Goal: Check status

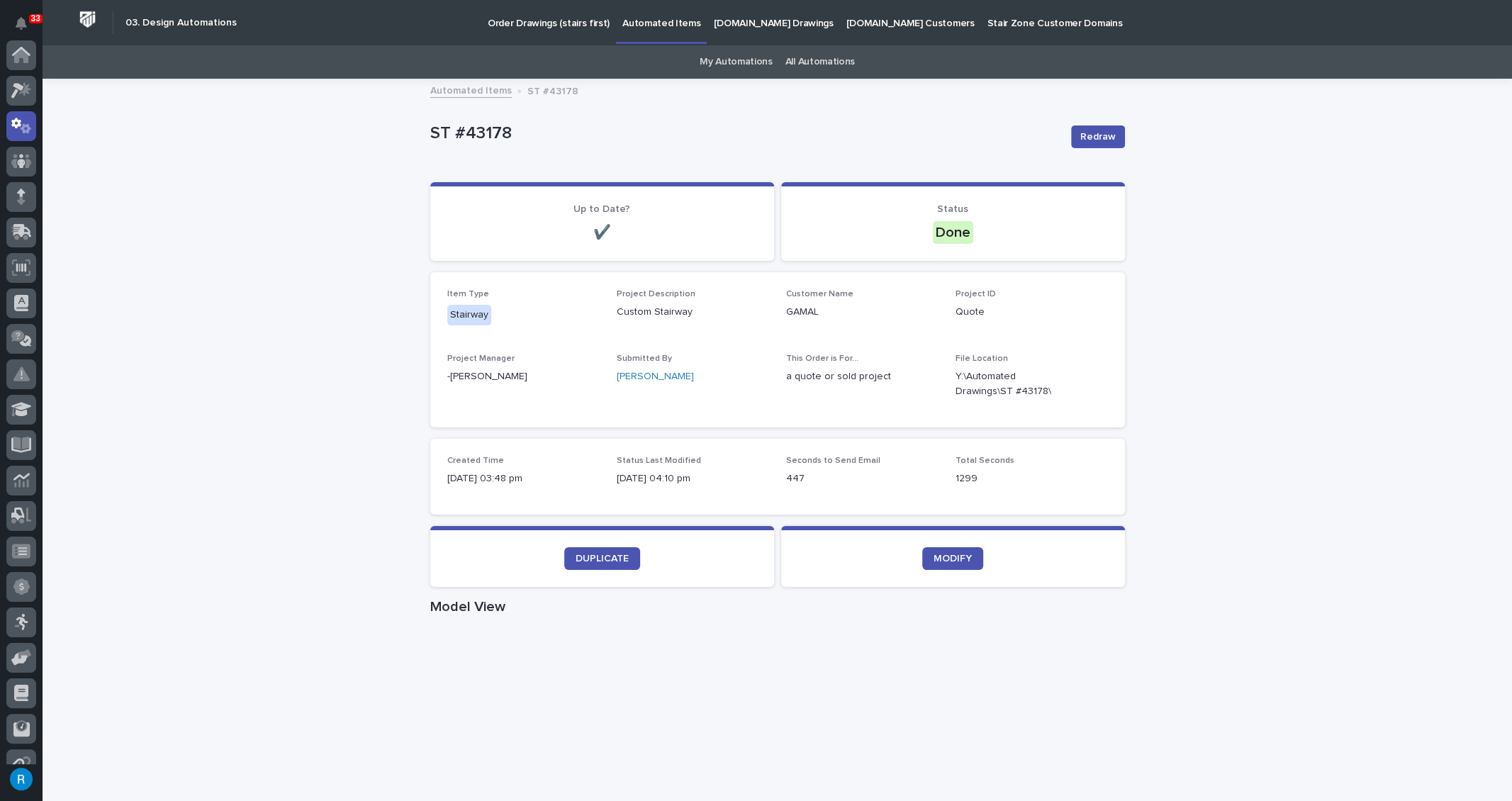
scroll to position [70, 0]
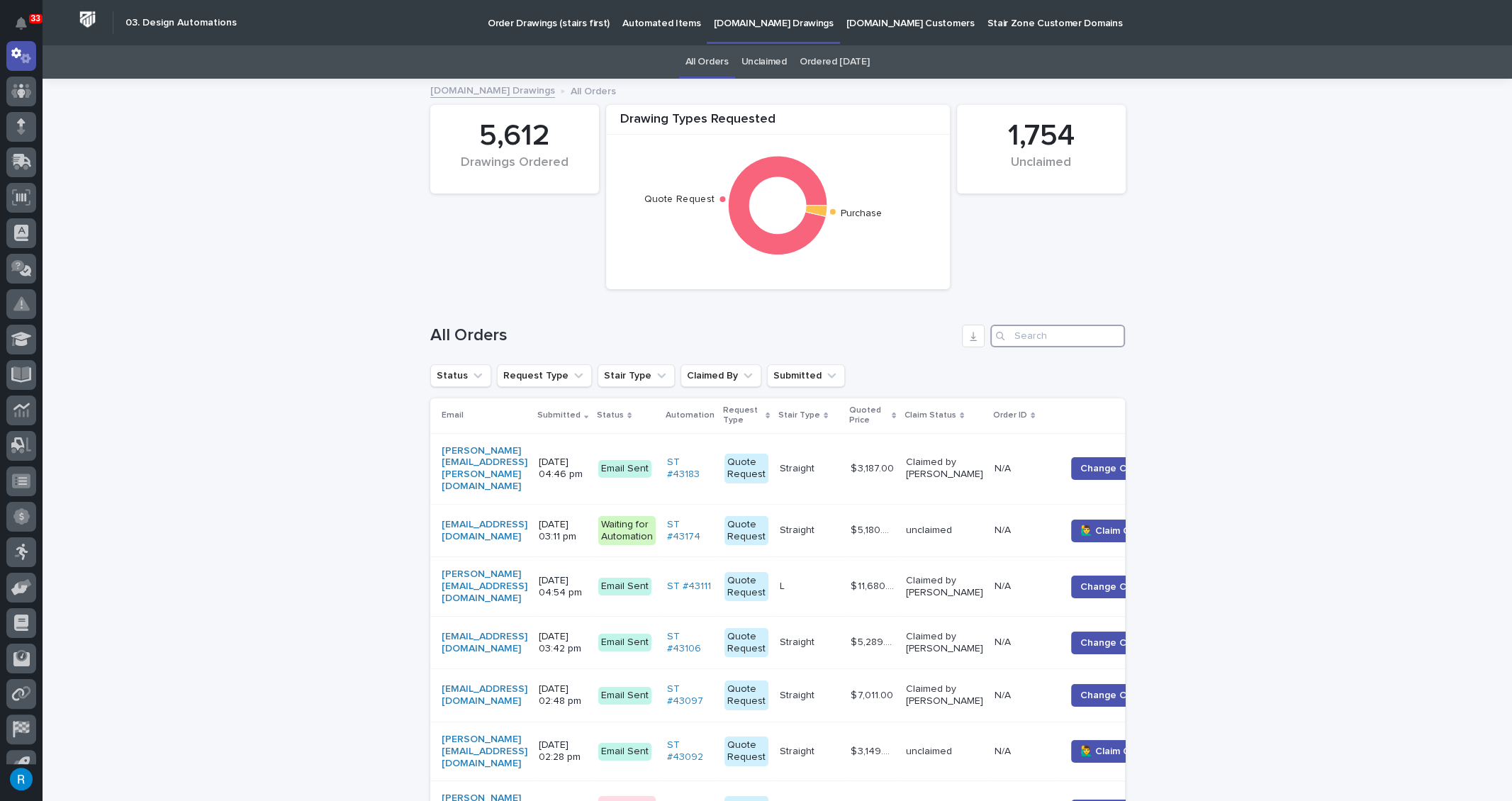
click at [1020, 336] on input "Search" at bounding box center [1058, 336] width 135 height 23
type input "S"
click at [528, 569] on div "[PERSON_NAME][EMAIL_ADDRESS][DOMAIN_NAME]" at bounding box center [484, 586] width 86 height 35
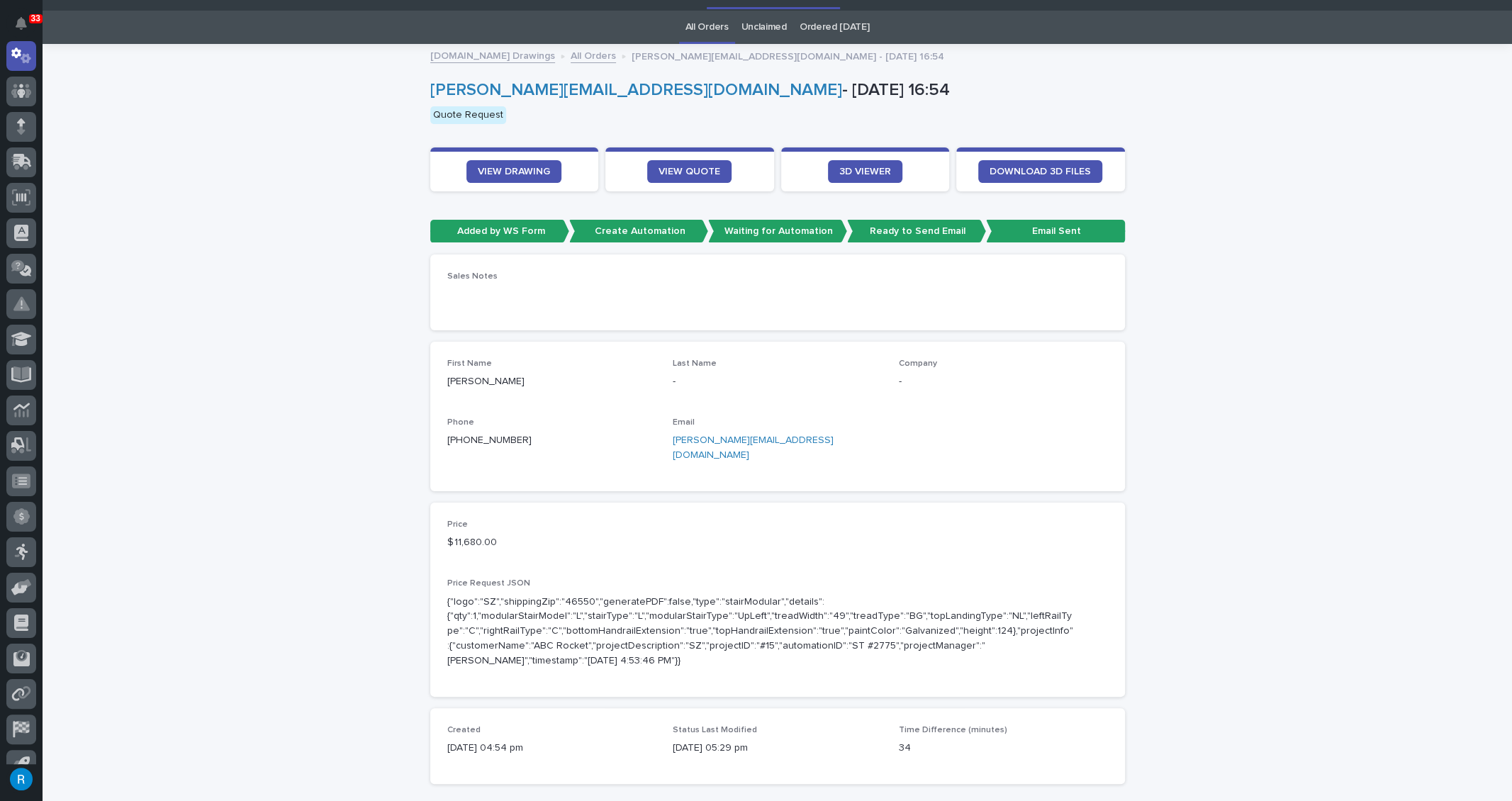
scroll to position [64, 0]
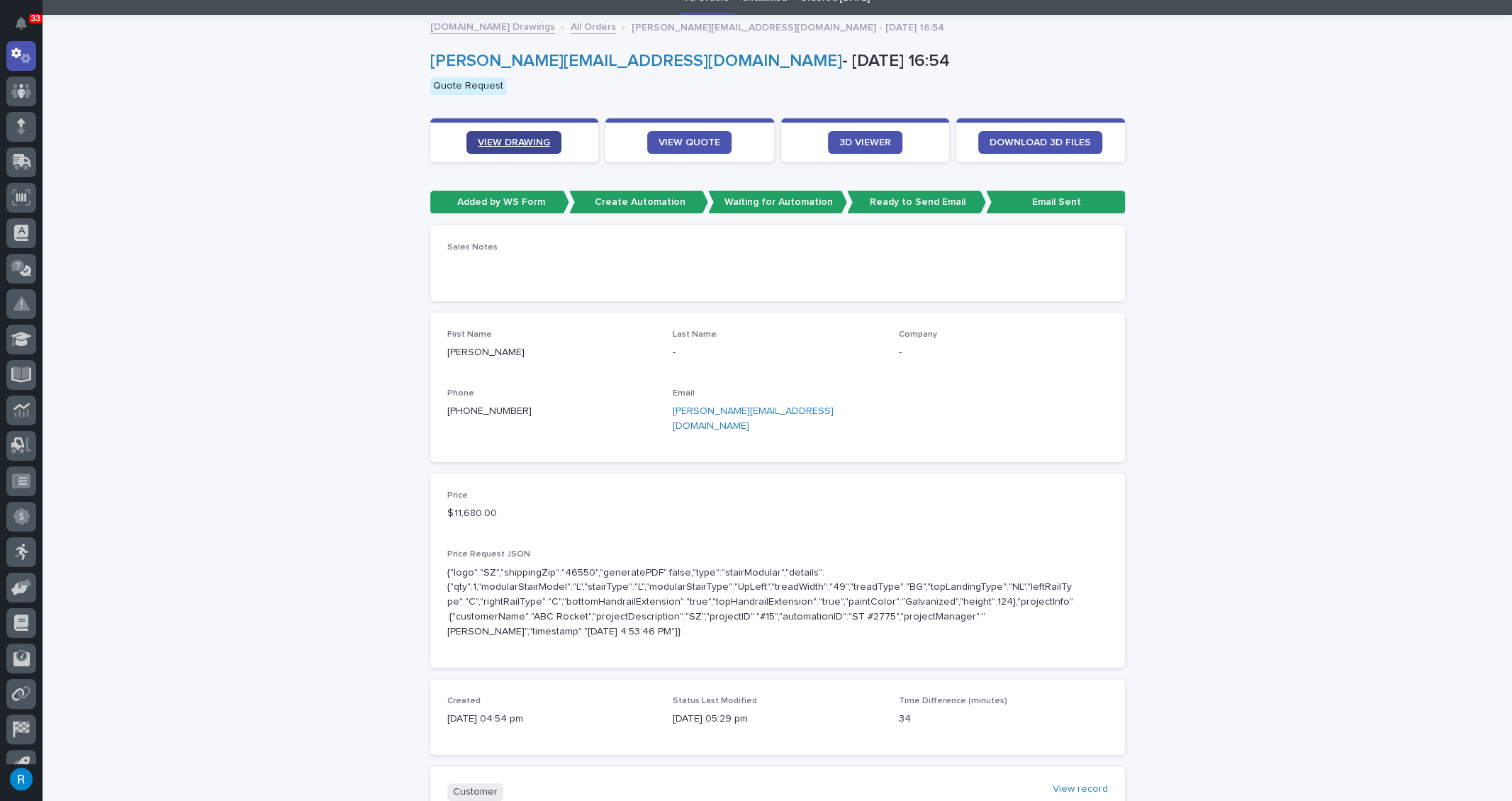
click at [501, 138] on span "VIEW DRAWING" at bounding box center [514, 143] width 72 height 10
click at [678, 139] on span "VIEW QUOTE" at bounding box center [689, 143] width 62 height 10
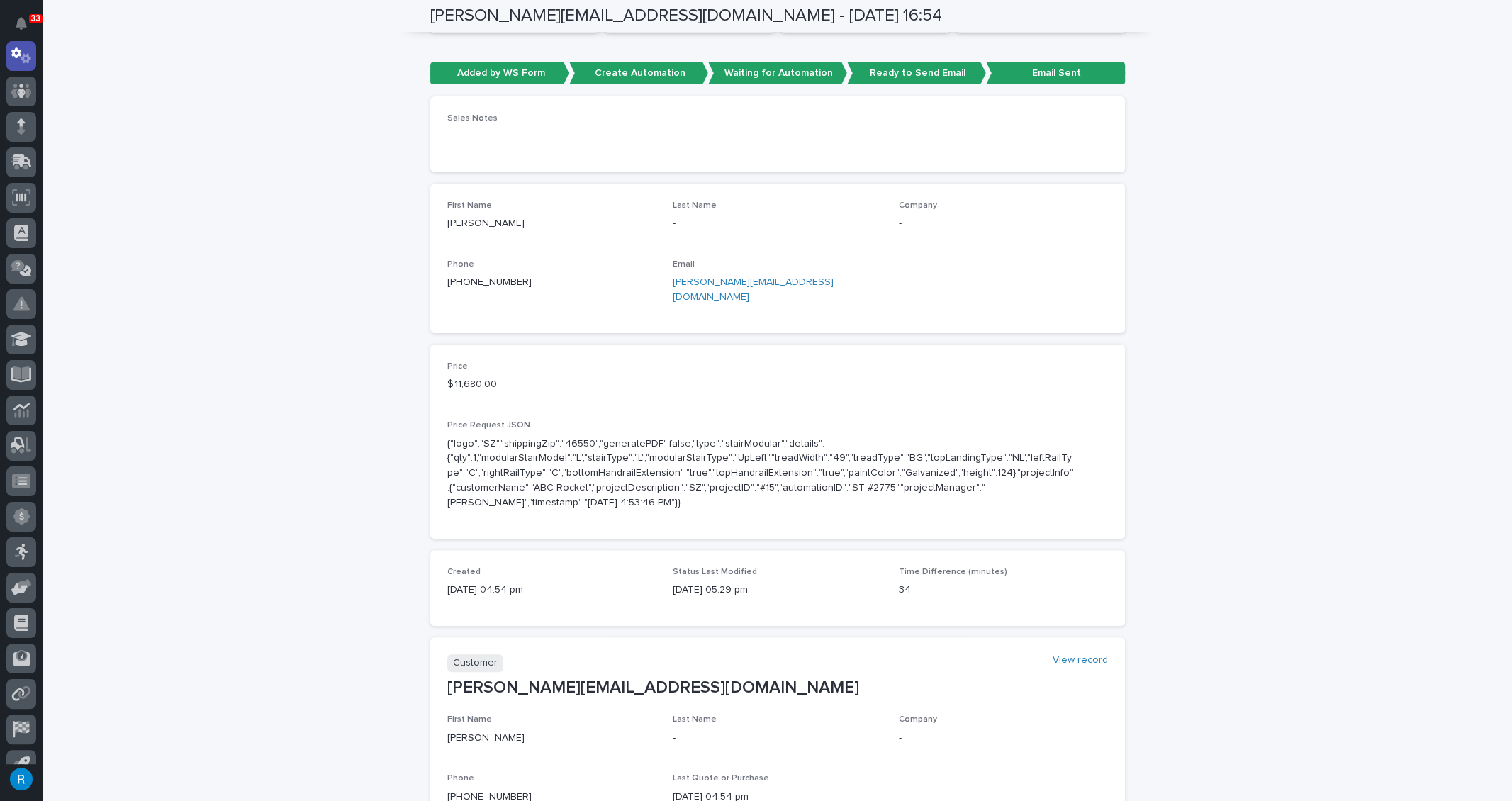
scroll to position [257, 0]
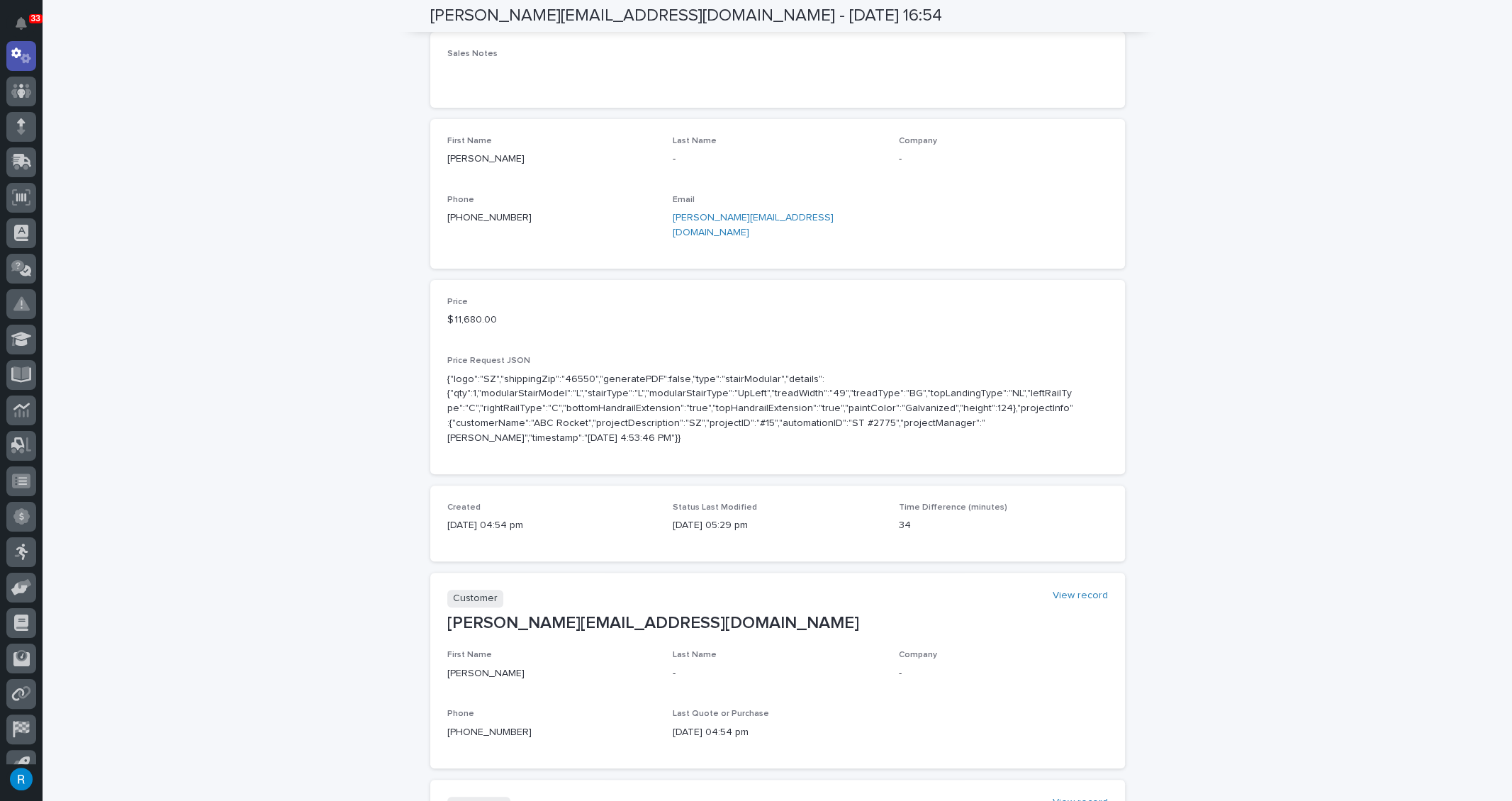
click at [1331, 363] on div "Loading... Saving… Loading... Saving… chris@haackexcavating.com - Oct 07 16:54 …" at bounding box center [778, 498] width 1470 height 1351
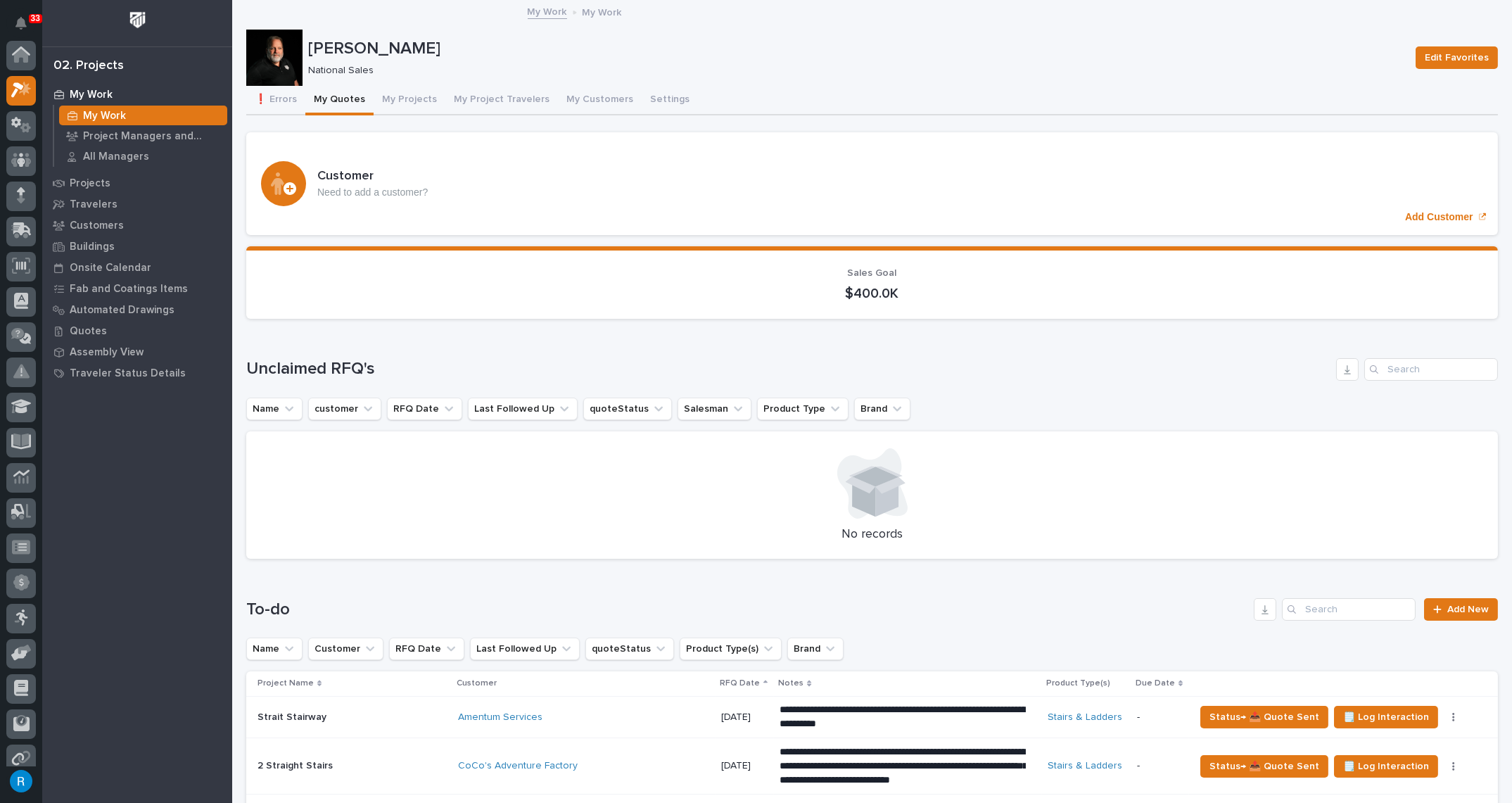
scroll to position [34, 0]
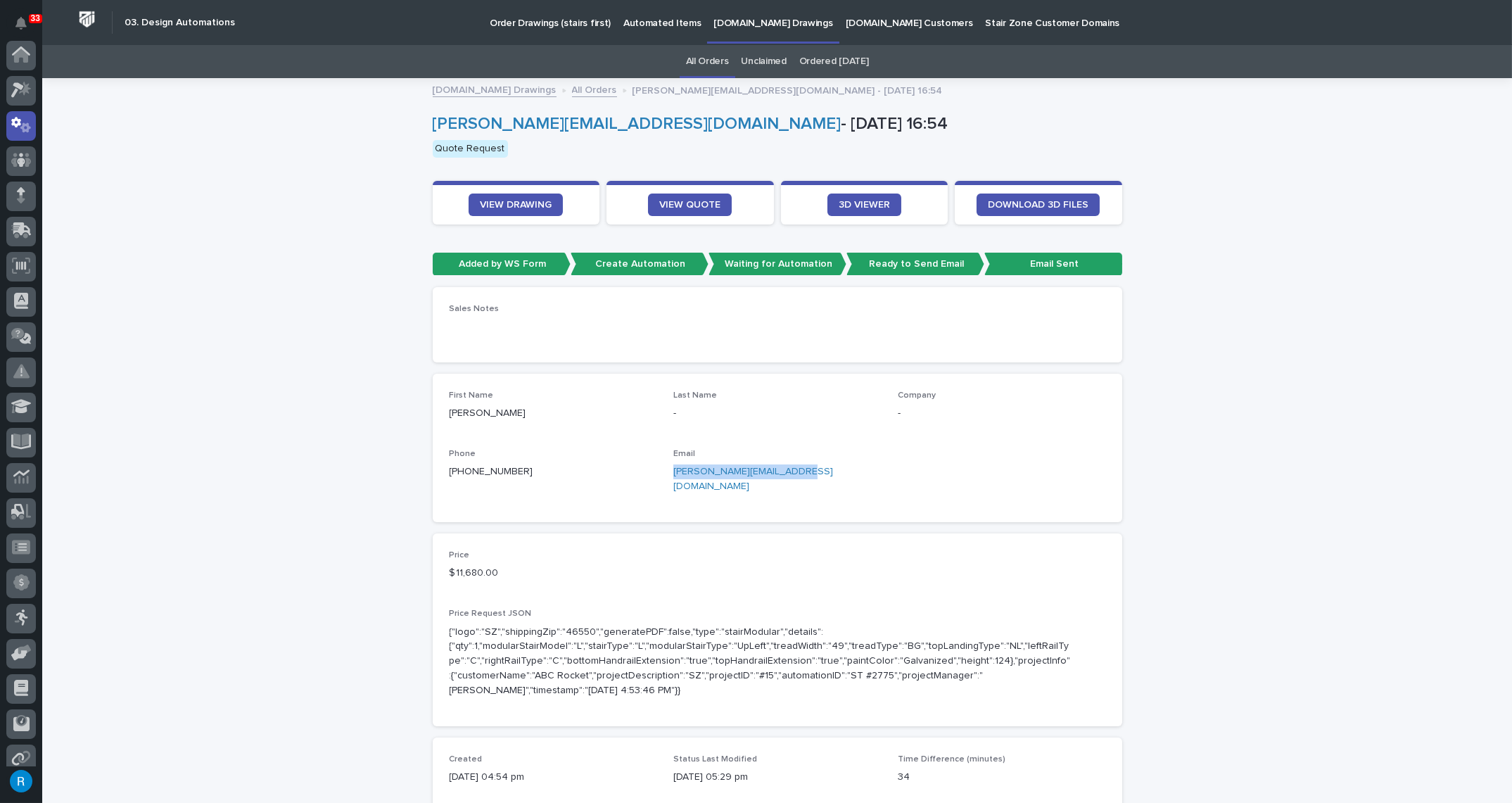
scroll to position [69, 0]
click at [514, 200] on span "VIEW DRAWING" at bounding box center [516, 205] width 71 height 10
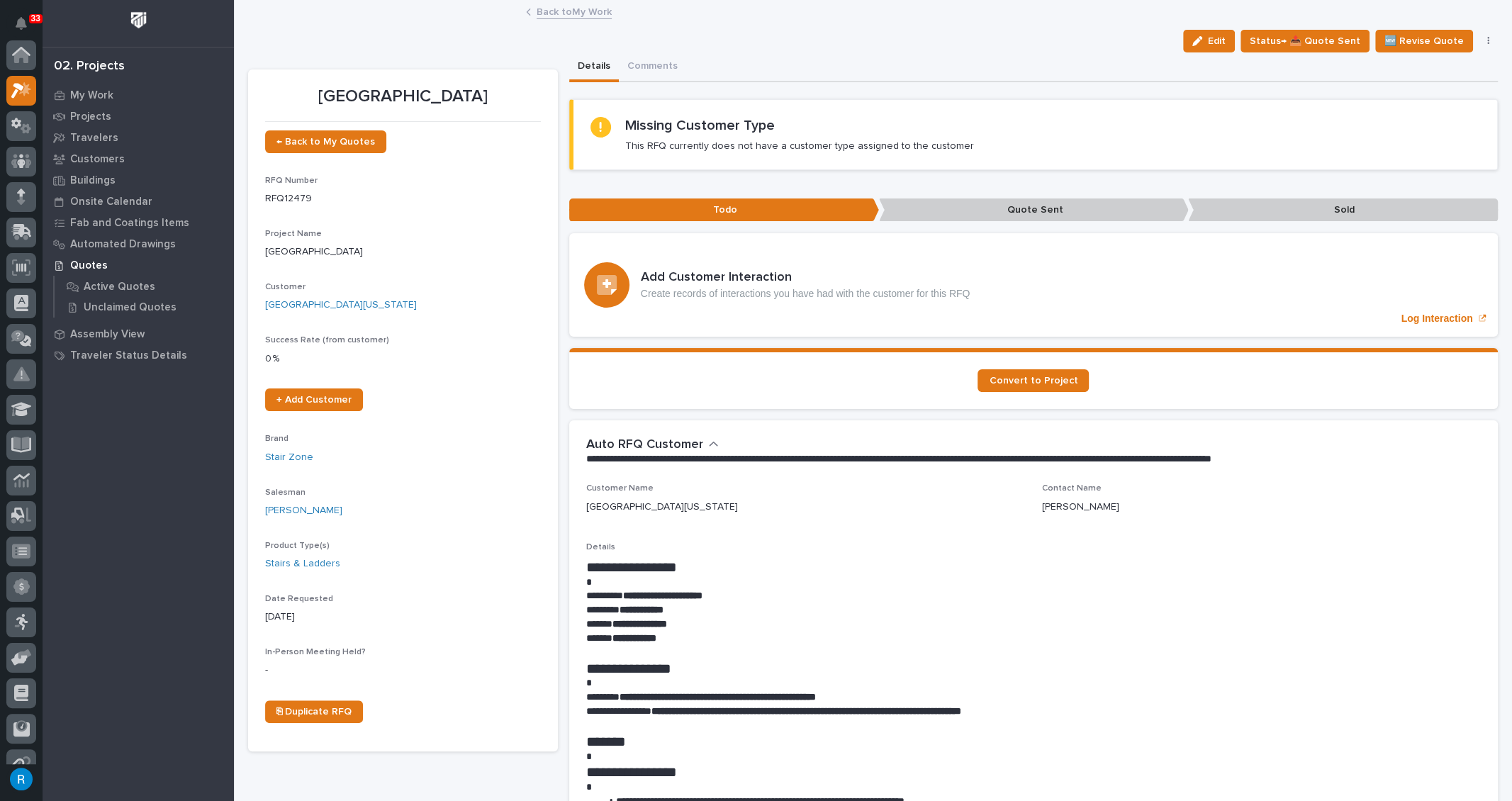
scroll to position [35, 0]
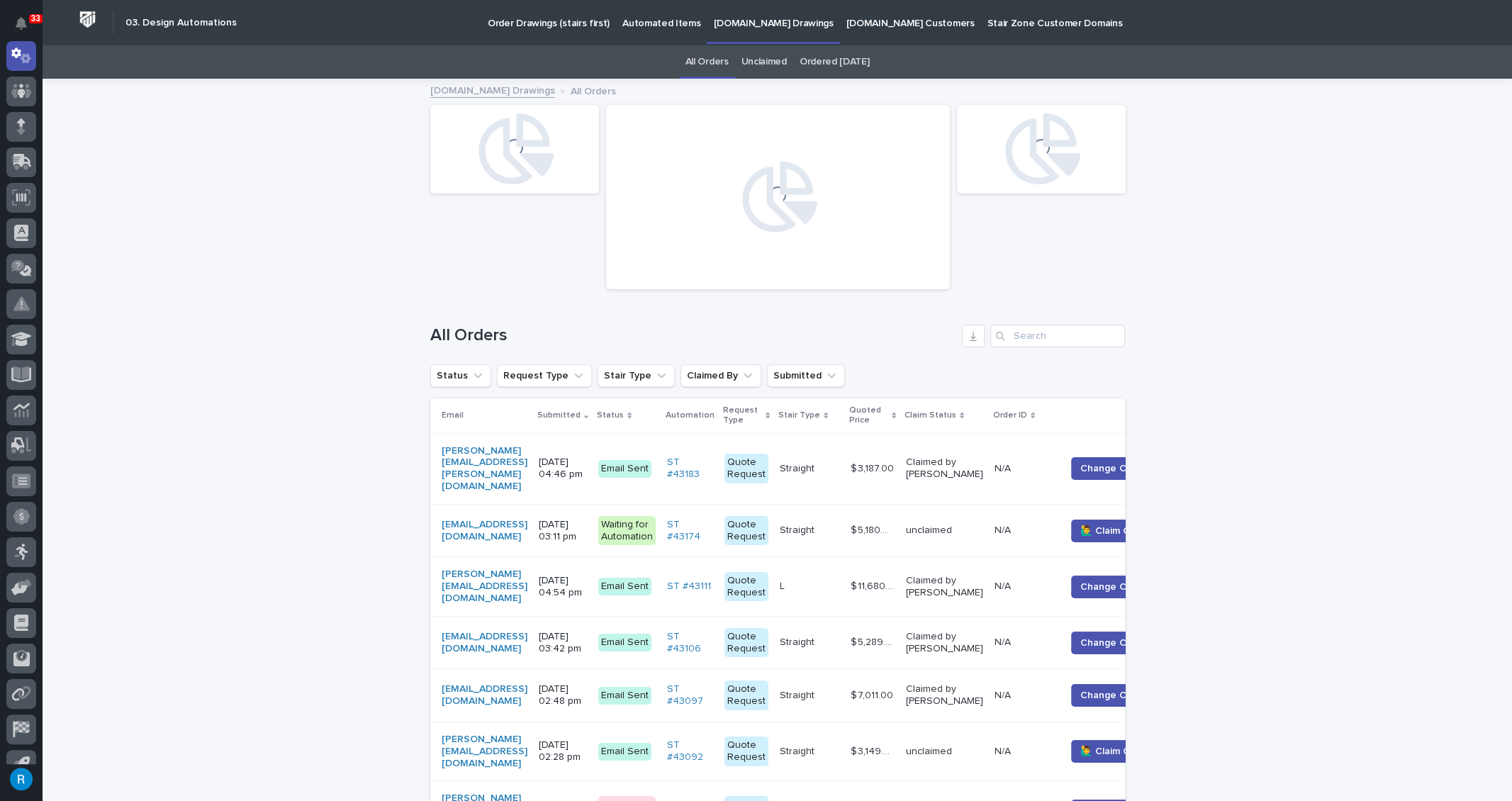
scroll to position [10, 0]
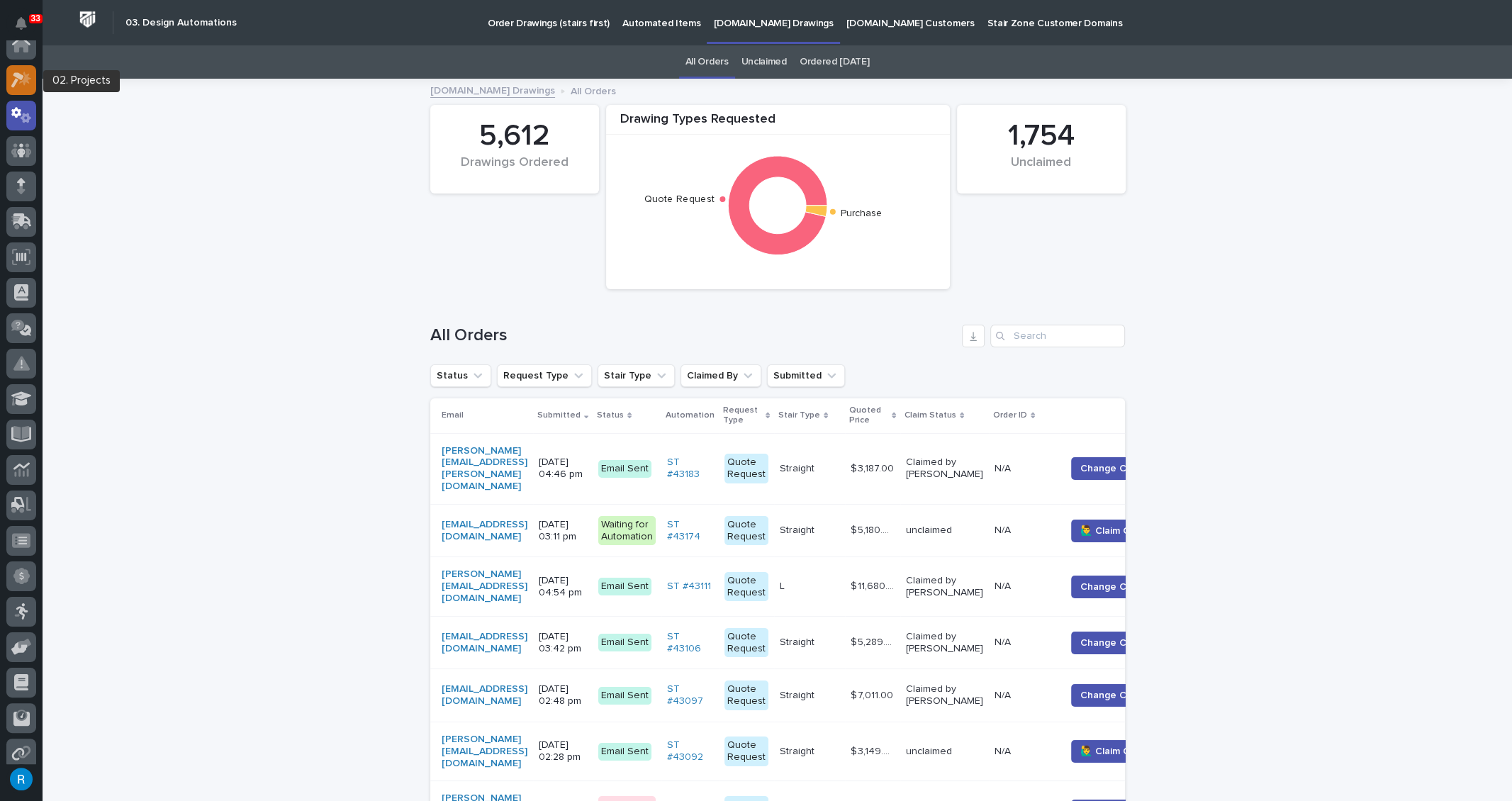
click at [18, 79] on icon at bounding box center [21, 79] width 21 height 16
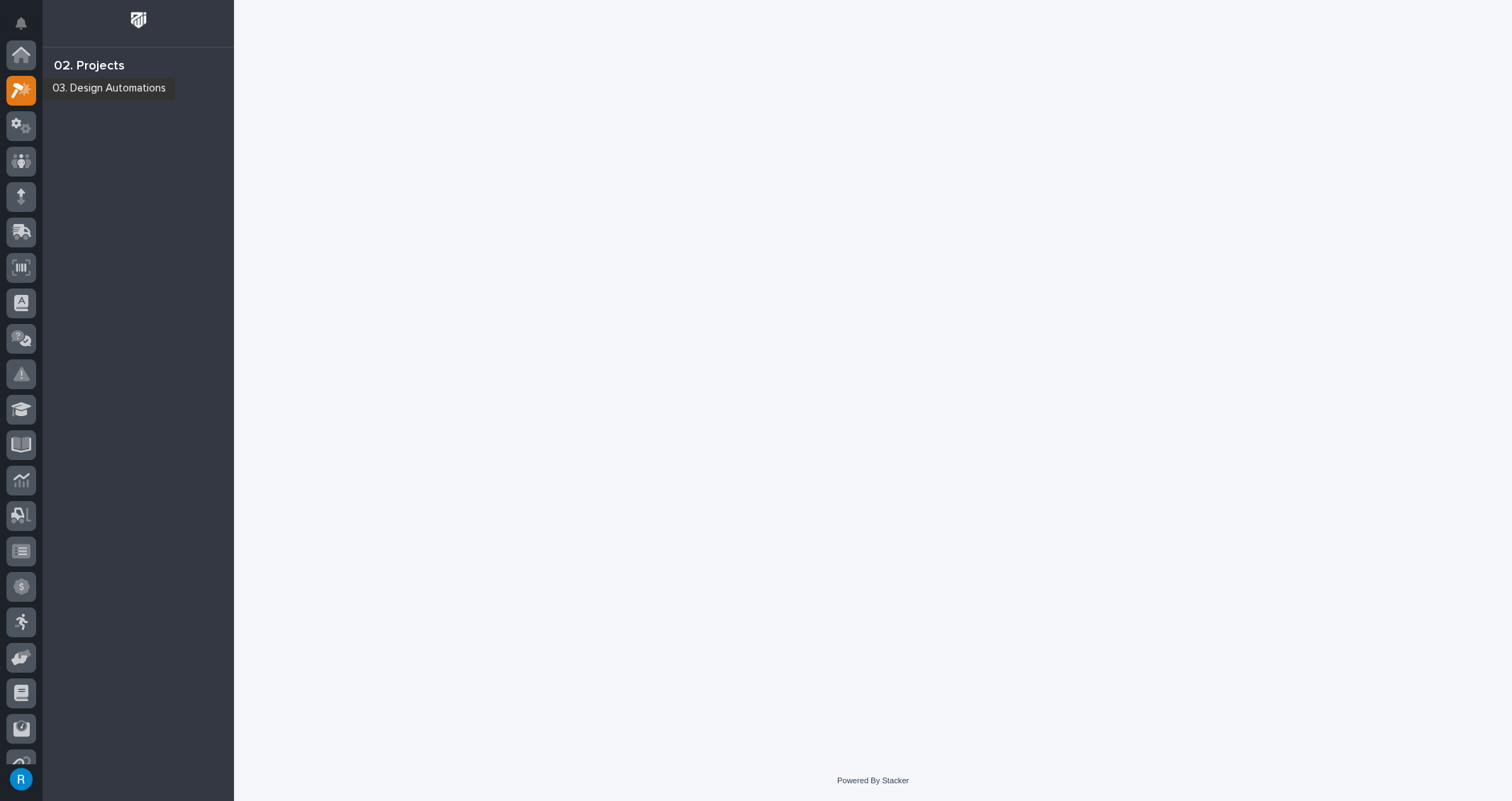
scroll to position [35, 0]
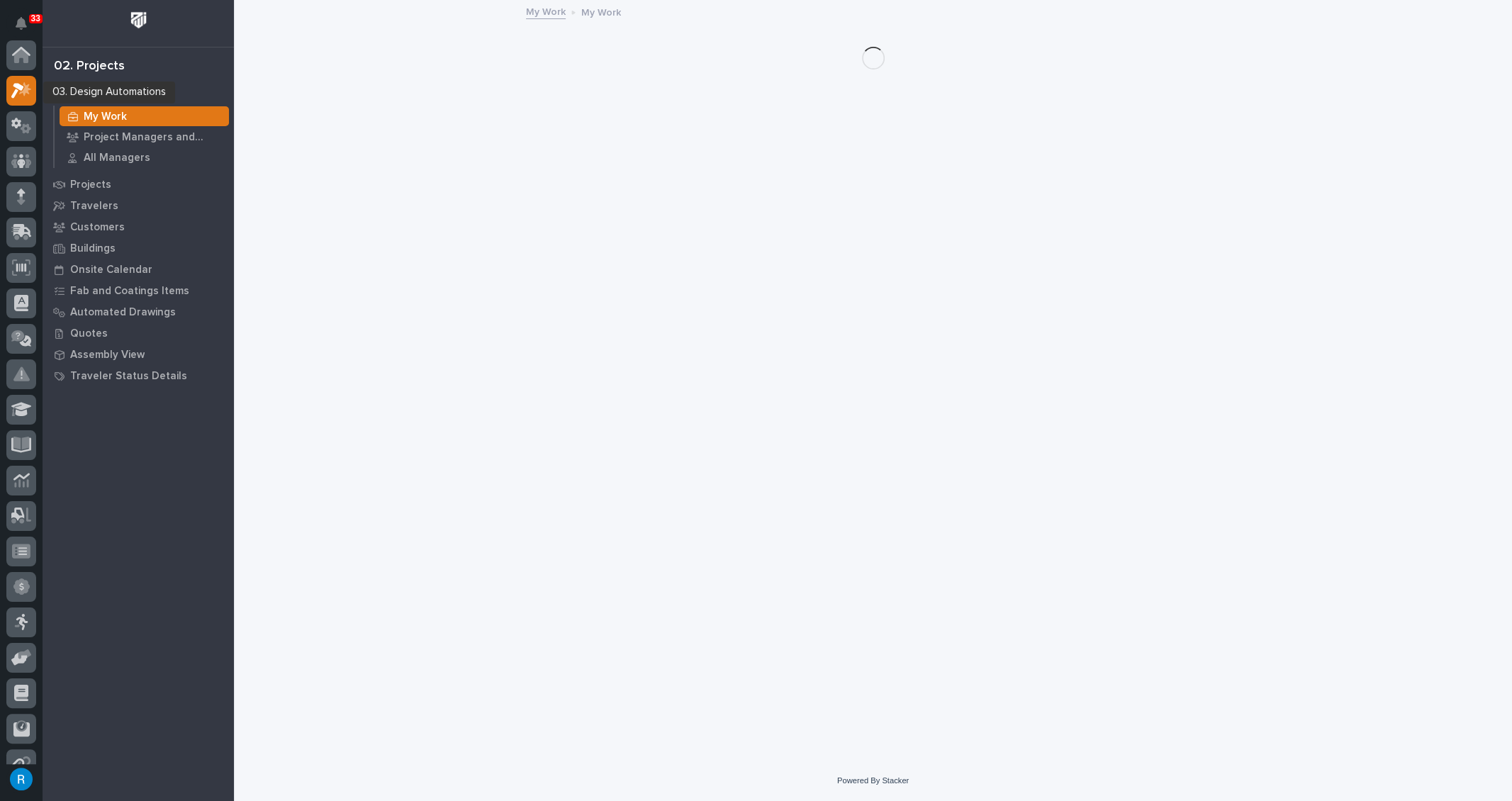
scroll to position [35, 0]
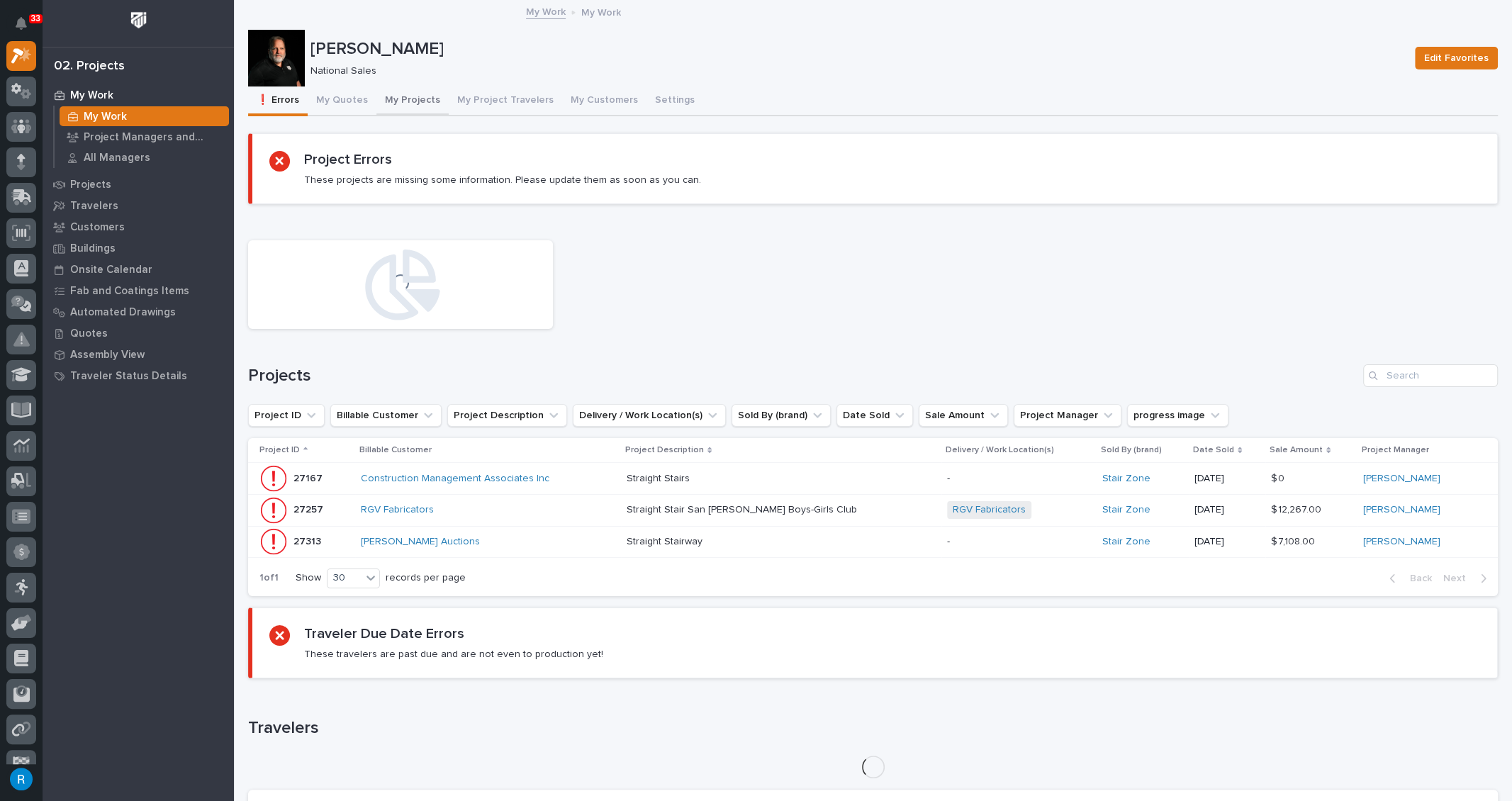
click at [408, 99] on button "My Projects" at bounding box center [412, 101] width 72 height 30
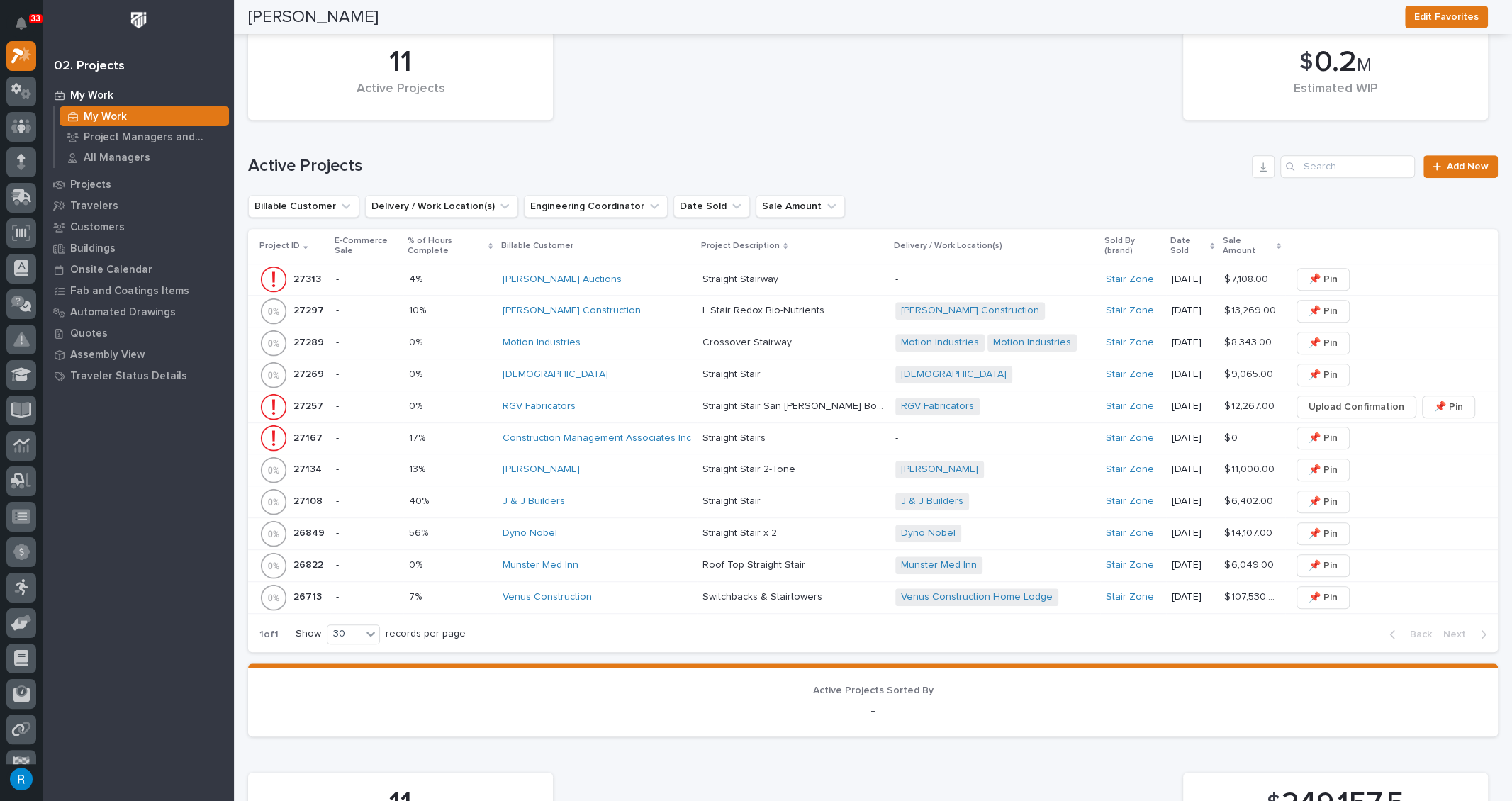
scroll to position [708, 0]
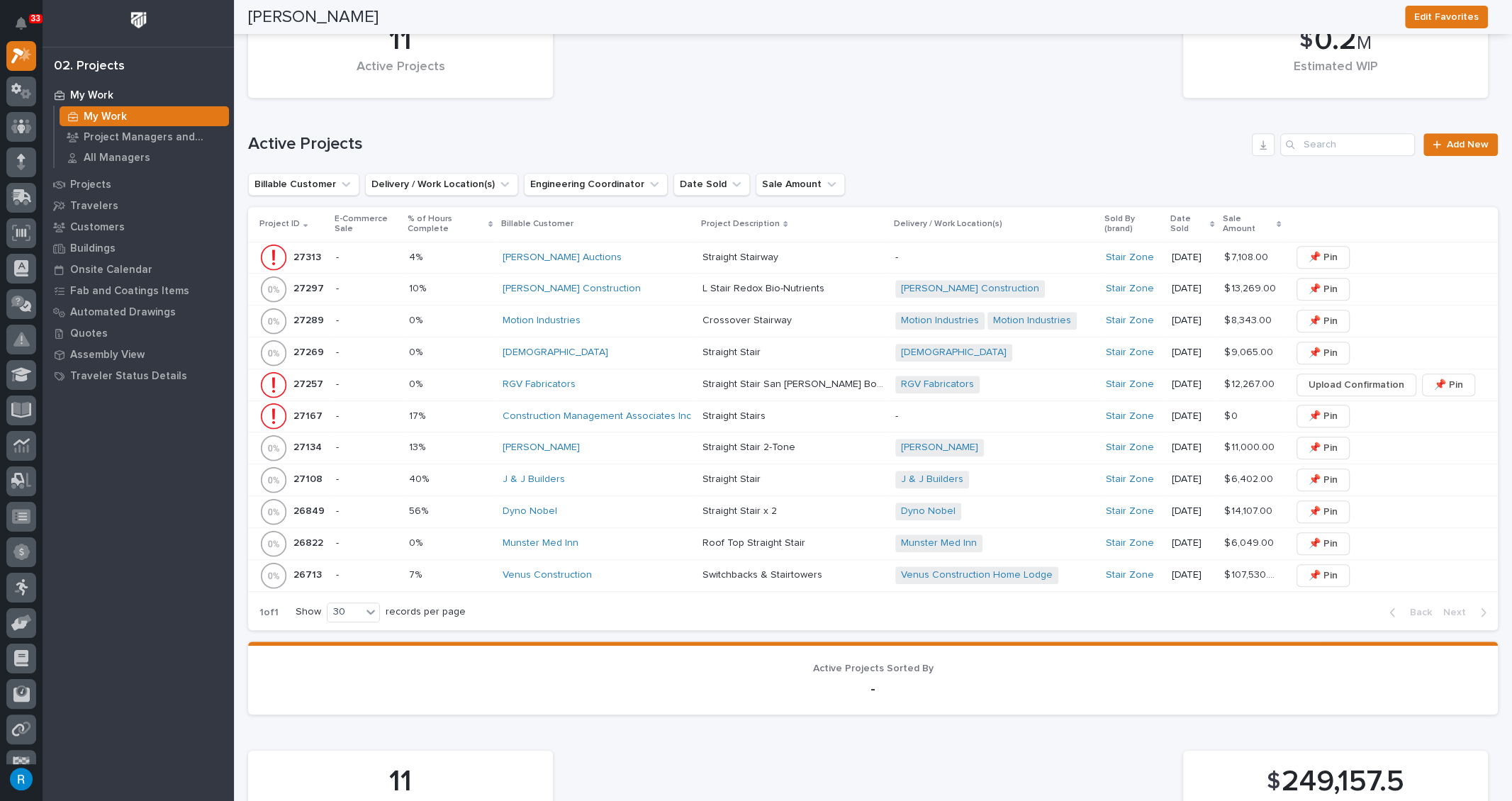
click at [470, 281] on div "10% 10%" at bounding box center [451, 289] width 82 height 24
